Goal: Download file/media

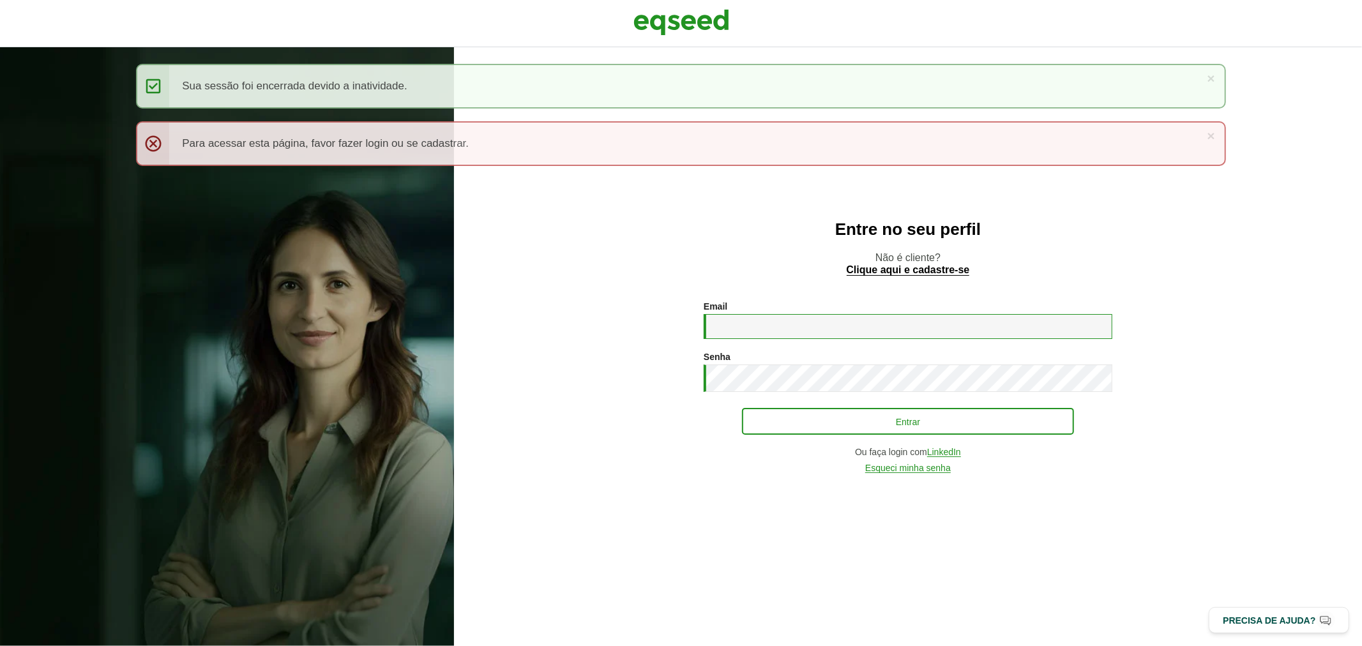
type input "**********"
click at [786, 420] on button "Entrar" at bounding box center [908, 421] width 332 height 24
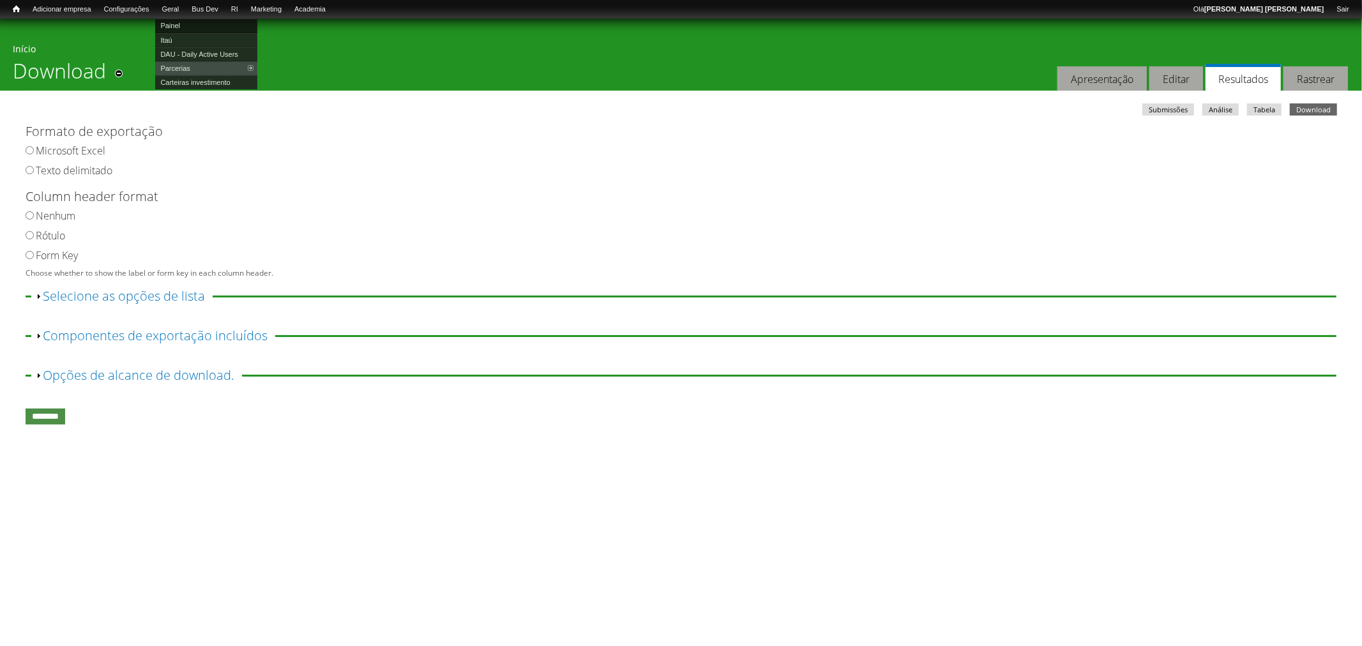
click at [184, 22] on link "Painel" at bounding box center [206, 26] width 102 height 14
